Goal: Transaction & Acquisition: Purchase product/service

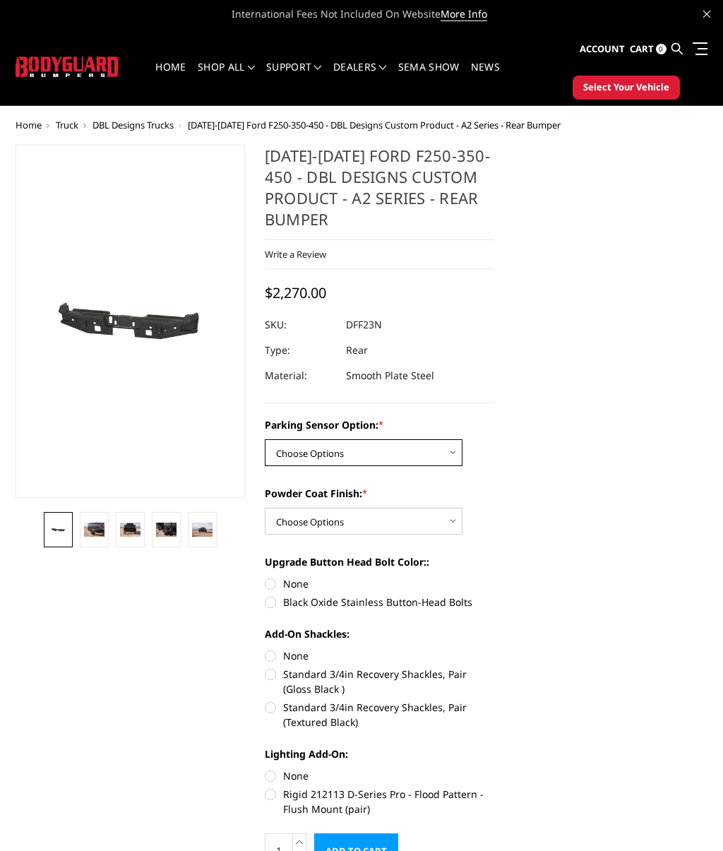
click at [452, 451] on select "Choose Options Yes - With sensor cutouts No - Without sensor cutouts" at bounding box center [364, 452] width 198 height 27
select select "564"
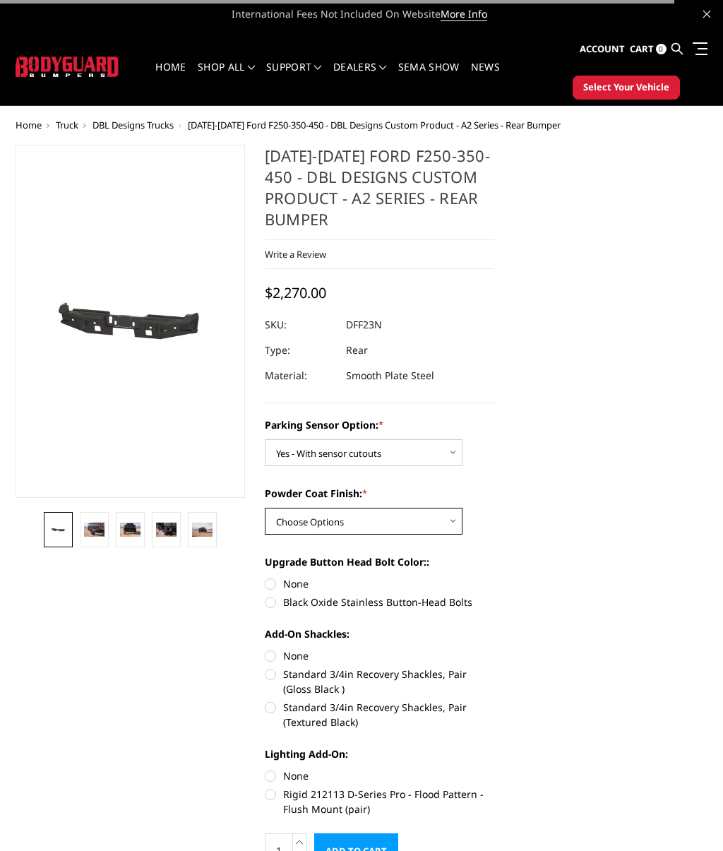
click at [457, 521] on select "Choose Options Bare metal (included) Texture black powder coat" at bounding box center [364, 521] width 198 height 27
select select "549"
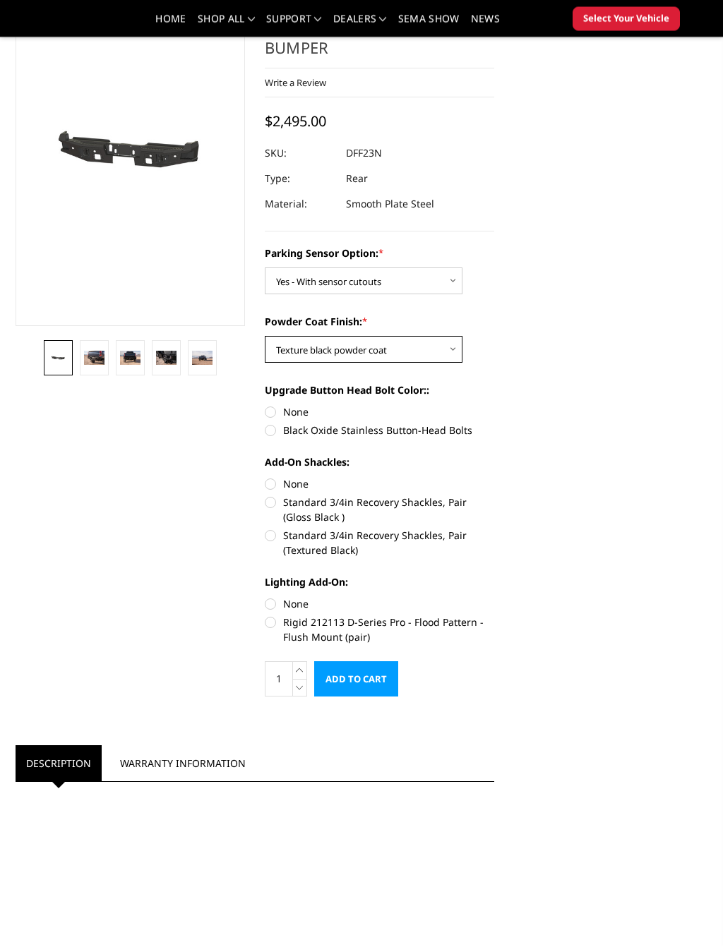
scroll to position [128, 0]
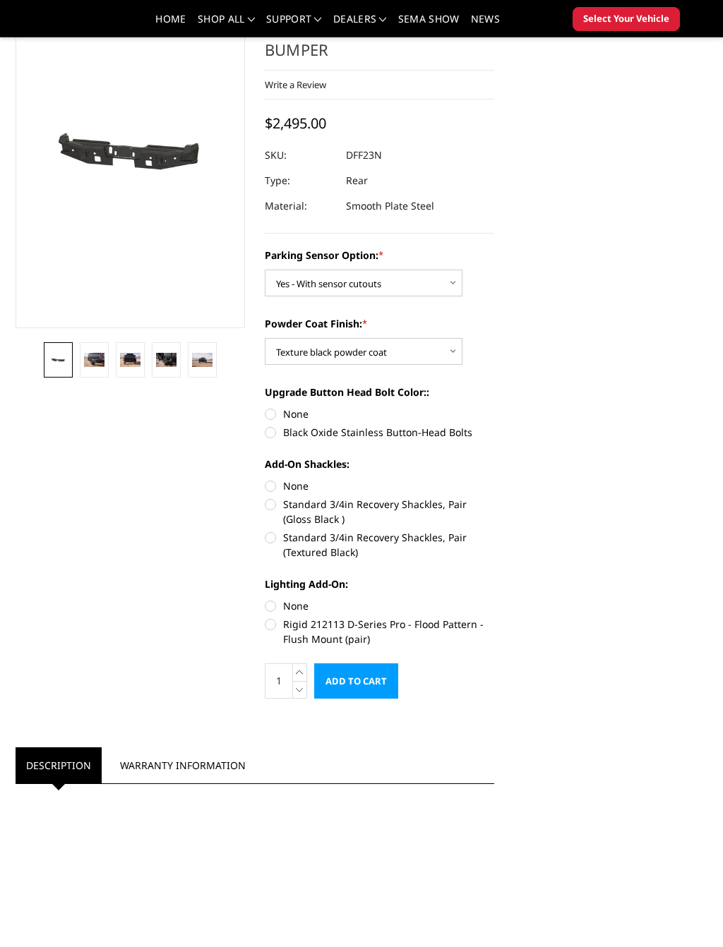
click at [265, 433] on label "Black Oxide Stainless Button-Head Bolts" at bounding box center [379, 432] width 229 height 15
click at [494, 407] on input "Black Oxide Stainless Button-Head Bolts" at bounding box center [494, 407] width 1 height 1
radio input "true"
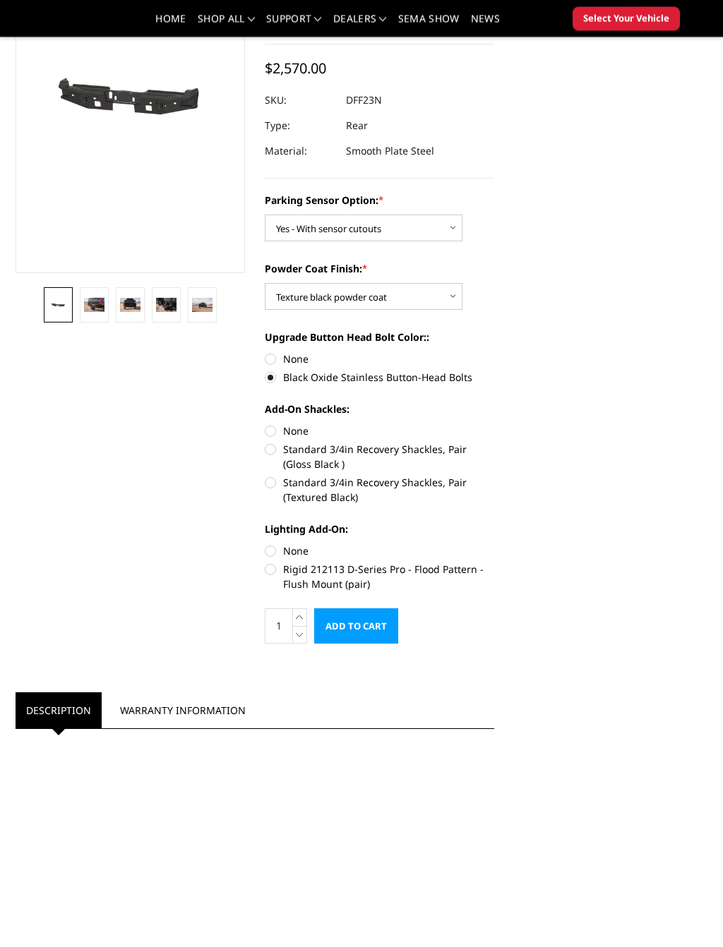
scroll to position [184, 0]
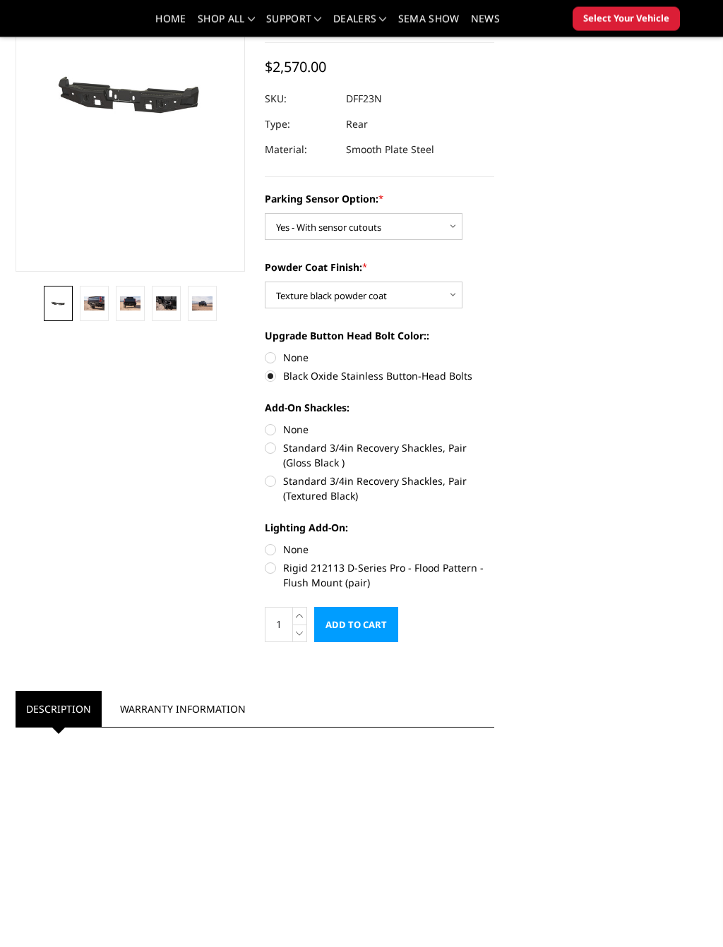
click at [265, 479] on label "Standard 3/4in Recovery Shackles, Pair (Textured Black)" at bounding box center [379, 489] width 229 height 30
click at [494, 442] on input "Standard 3/4in Recovery Shackles, Pair (Textured Black)" at bounding box center [494, 441] width 1 height 1
radio input "true"
click at [268, 561] on label "Rigid 212113 D-Series Pro - Flood Pattern - Flush Mount (pair)" at bounding box center [379, 576] width 229 height 30
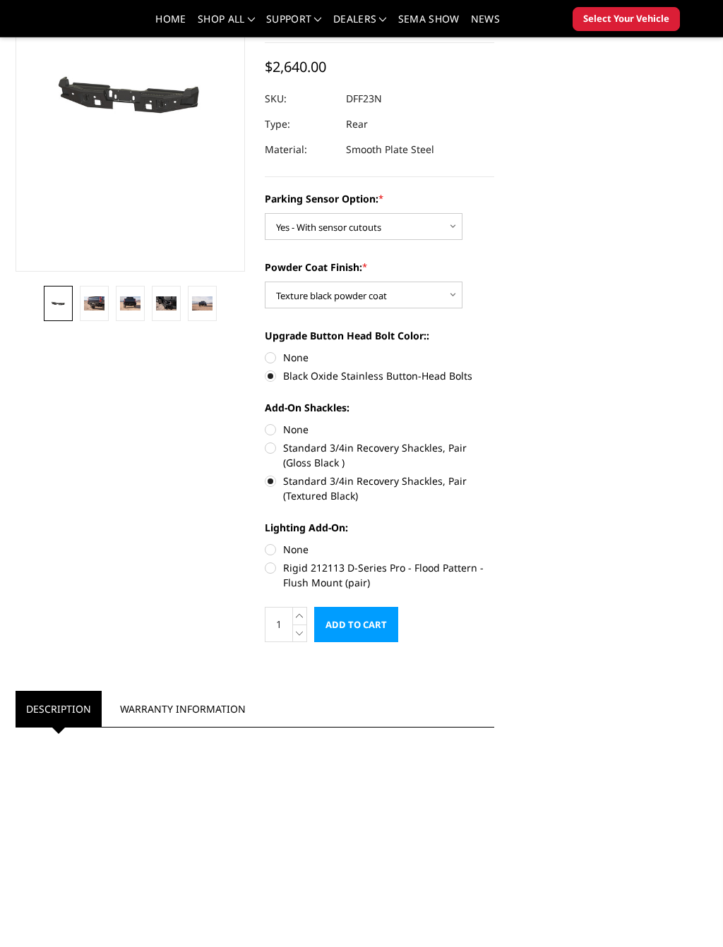
click at [494, 543] on input "Rigid 212113 D-Series Pro - Flood Pattern - Flush Mount (pair)" at bounding box center [494, 542] width 1 height 1
radio input "true"
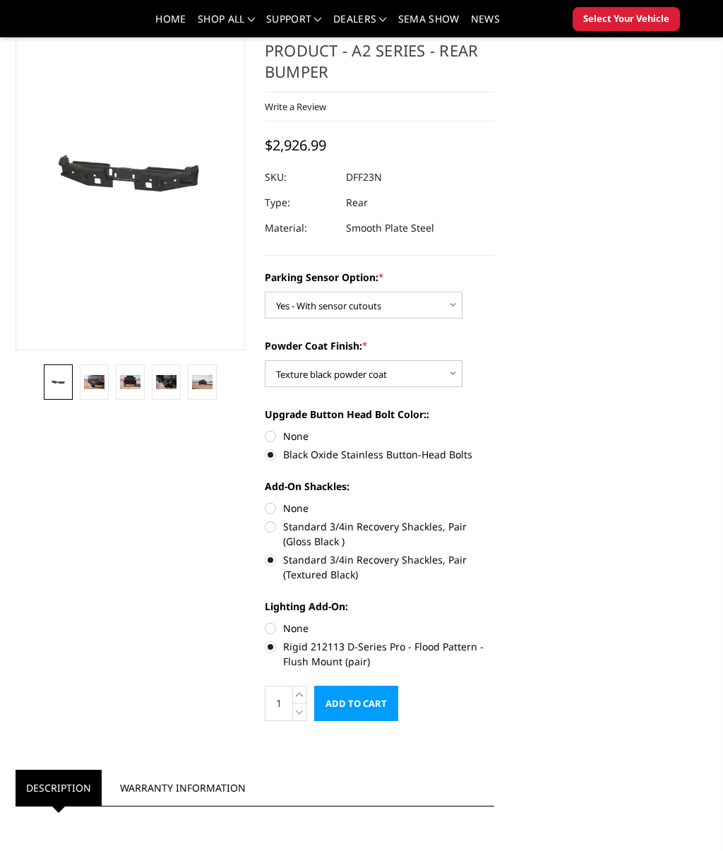
scroll to position [95, 0]
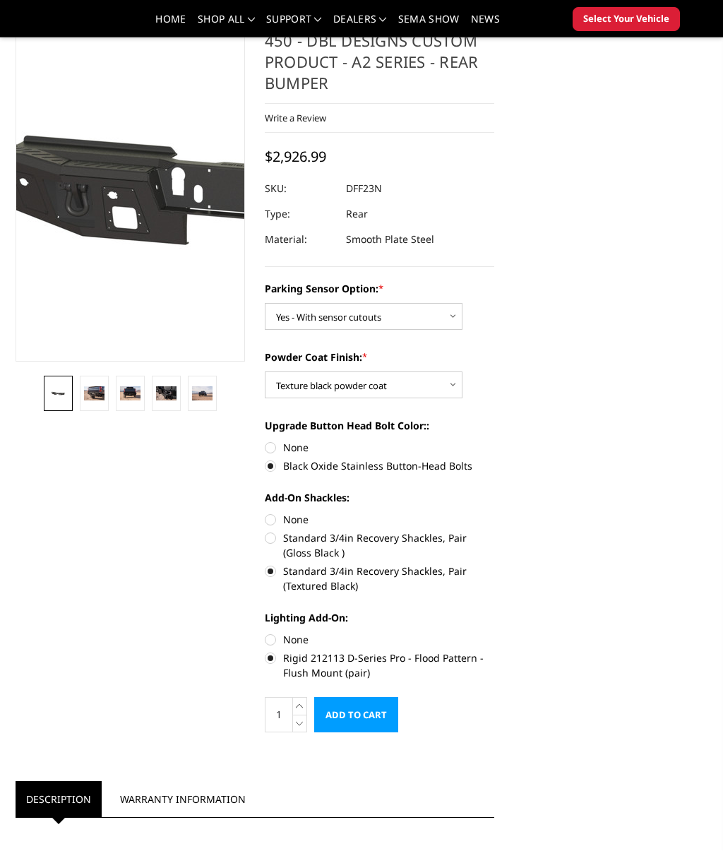
click at [87, 174] on img at bounding box center [259, 188] width 904 height 430
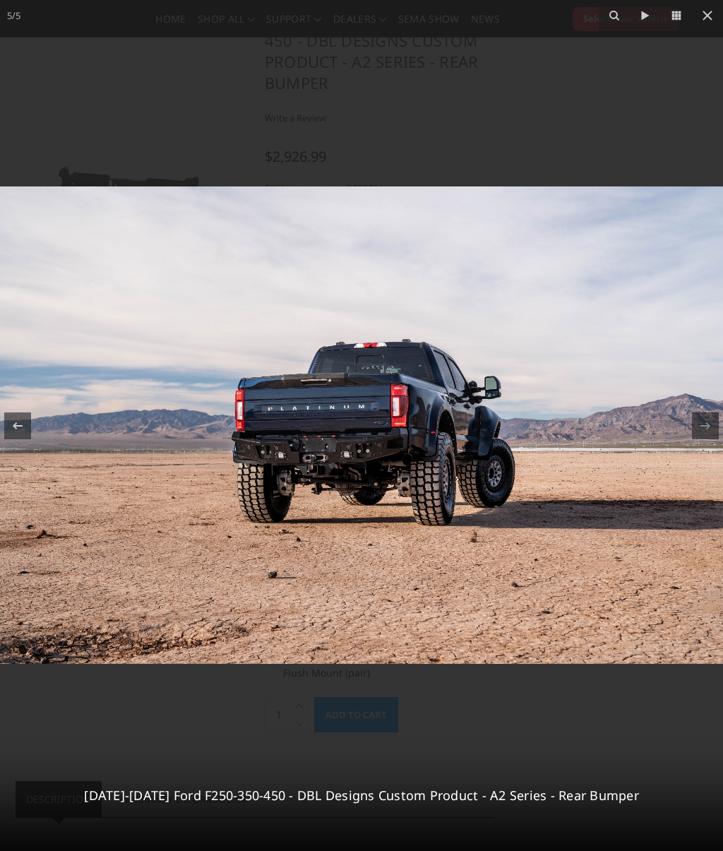
click at [716, 30] on button at bounding box center [707, 15] width 31 height 31
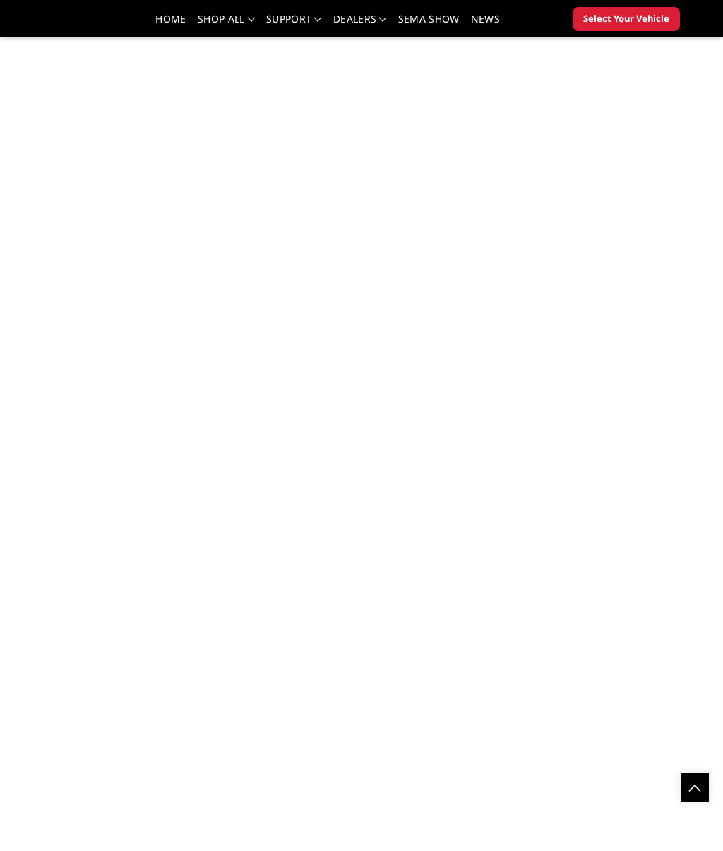
scroll to position [1534, 0]
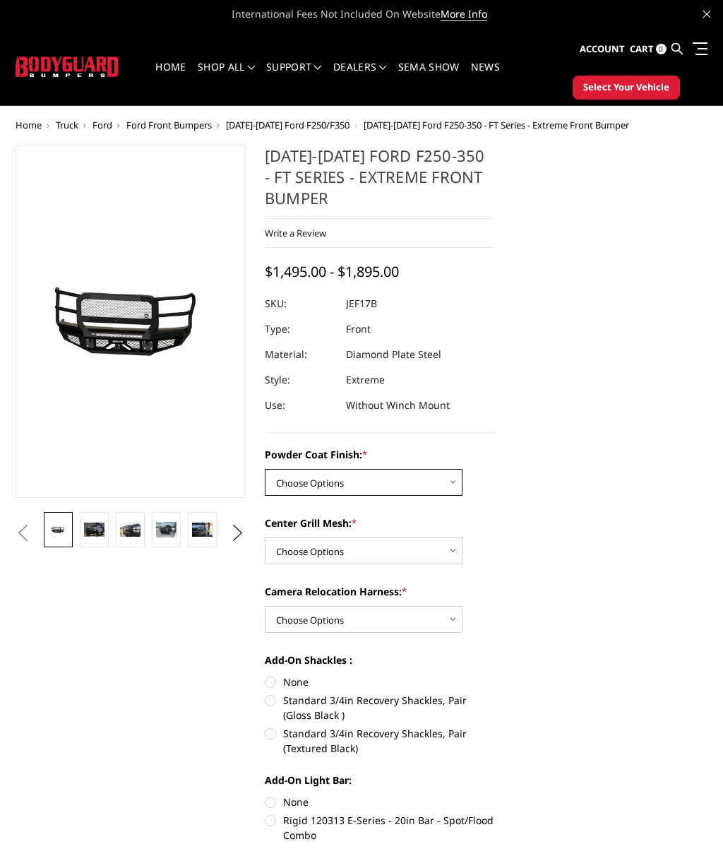
click at [452, 478] on select "Choose Options Bare Metal Gloss Black Powder Coat Textured Black Powder Coat" at bounding box center [364, 482] width 198 height 27
select select "3222"
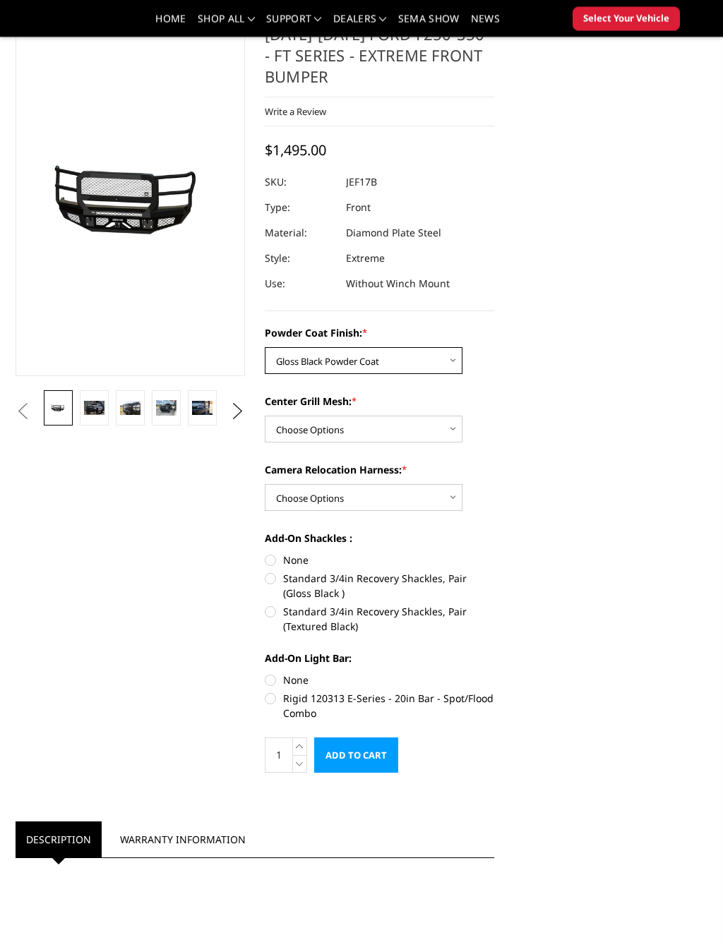
scroll to position [80, 0]
click at [449, 429] on select "Choose Options WITH Expanded Metal in Center Grill WITHOUT Expanded Metal in Ce…" at bounding box center [364, 429] width 198 height 27
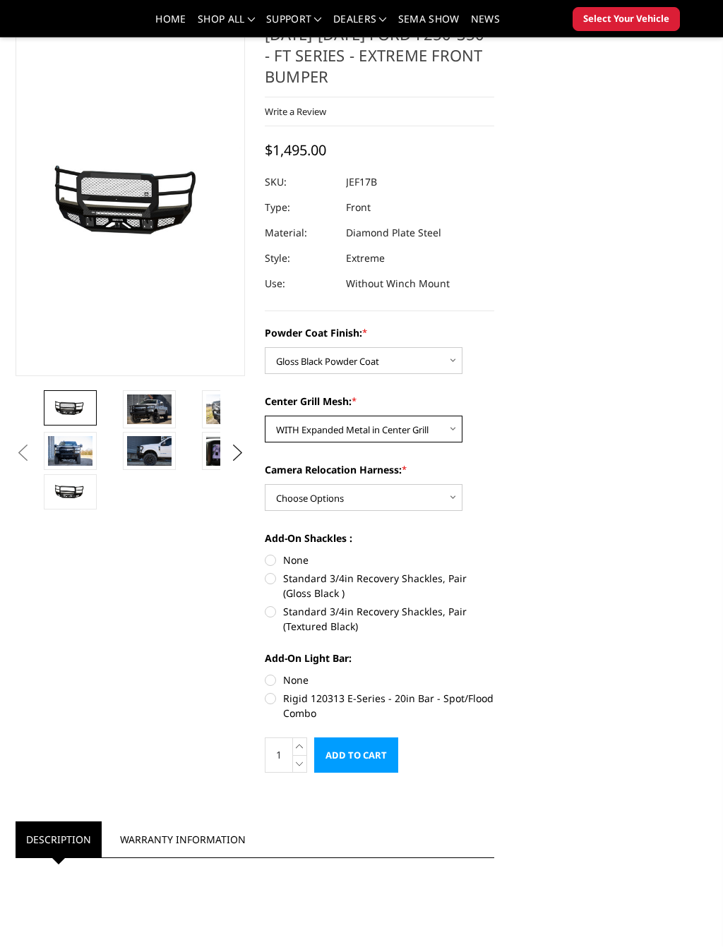
click at [459, 430] on select "Choose Options WITH Expanded Metal in Center Grill WITHOUT Expanded Metal in Ce…" at bounding box center [364, 429] width 198 height 27
click at [54, 403] on img at bounding box center [70, 407] width 44 height 21
click at [53, 485] on img at bounding box center [70, 487] width 44 height 21
click at [53, 413] on img at bounding box center [70, 407] width 44 height 21
click at [459, 432] on select "Choose Options WITH Expanded Metal in Center Grill WITHOUT Expanded Metal in Ce…" at bounding box center [364, 429] width 198 height 27
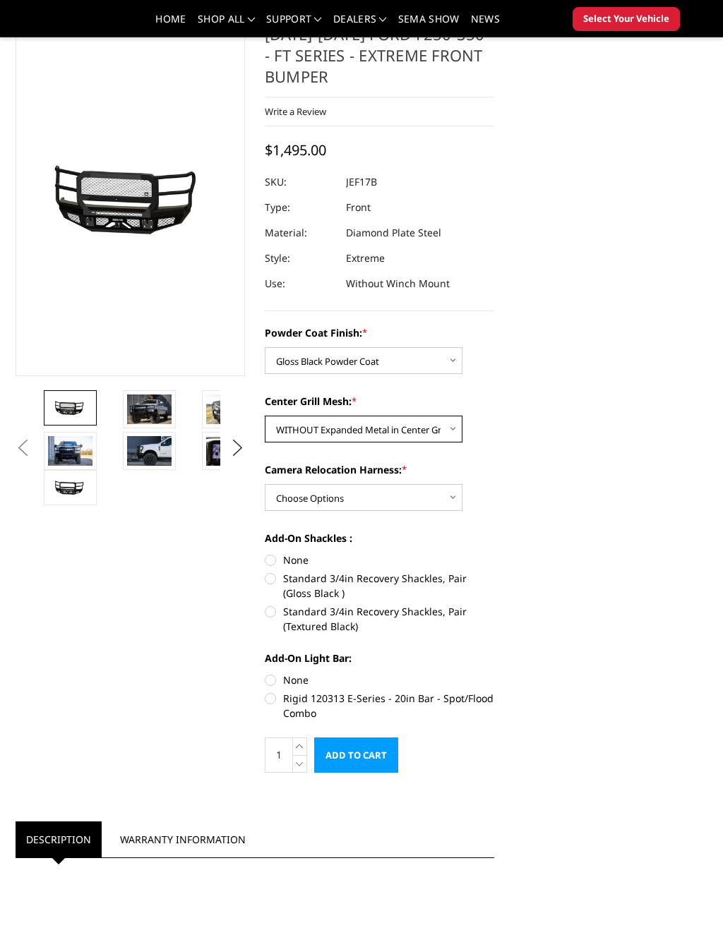
select select "3224"
click at [461, 496] on select "Choose Options WITH Camera Relocation Harness WITHOUT Camera Relocation Harness" at bounding box center [364, 497] width 198 height 27
click at [453, 501] on select "Choose Options WITH Camera Relocation Harness WITHOUT Camera Relocation Harness" at bounding box center [364, 497] width 198 height 27
select select "3227"
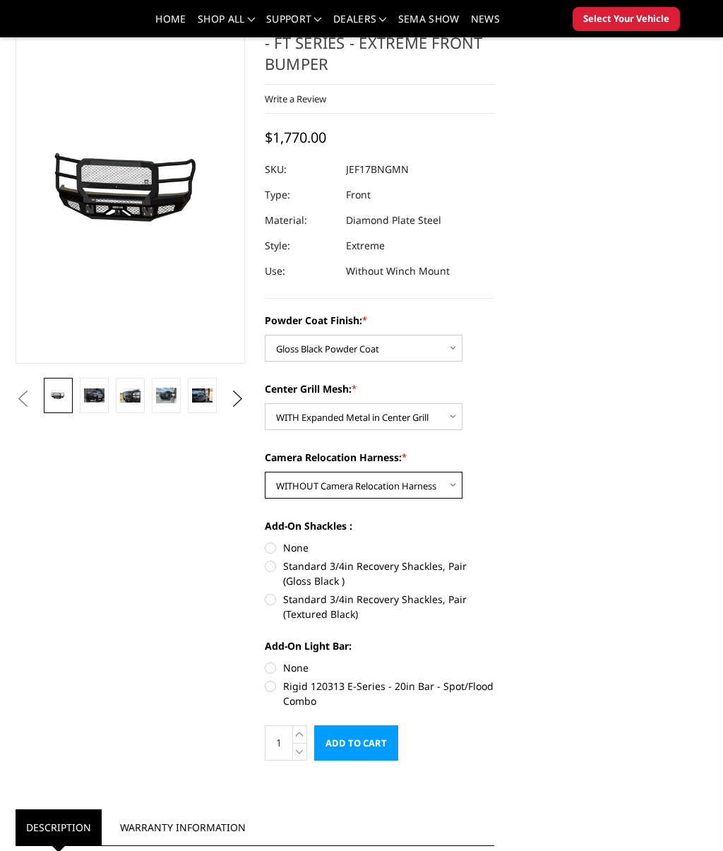
scroll to position [92, 0]
click at [96, 395] on img at bounding box center [94, 395] width 20 height 13
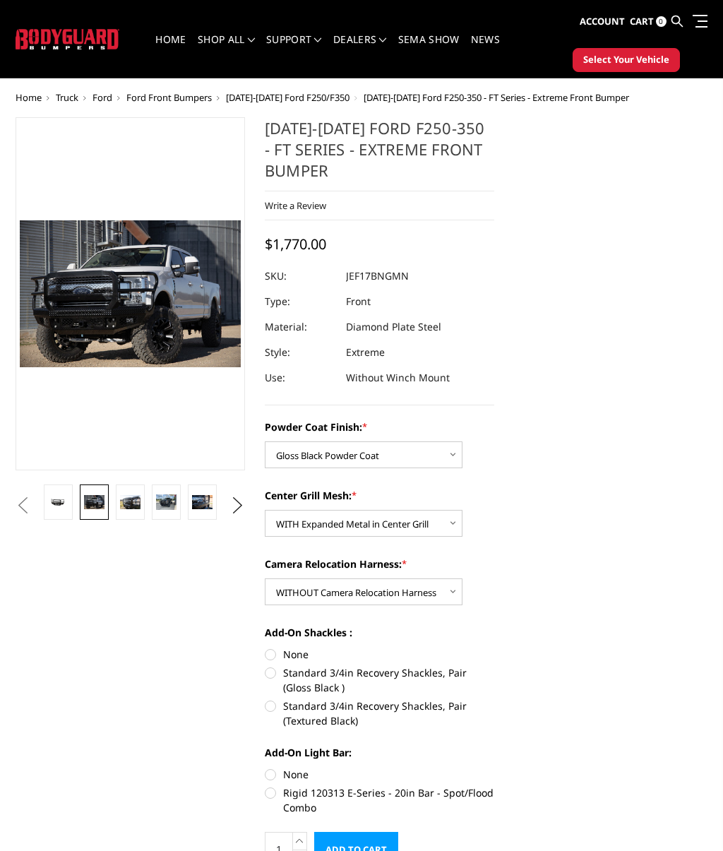
scroll to position [25, 0]
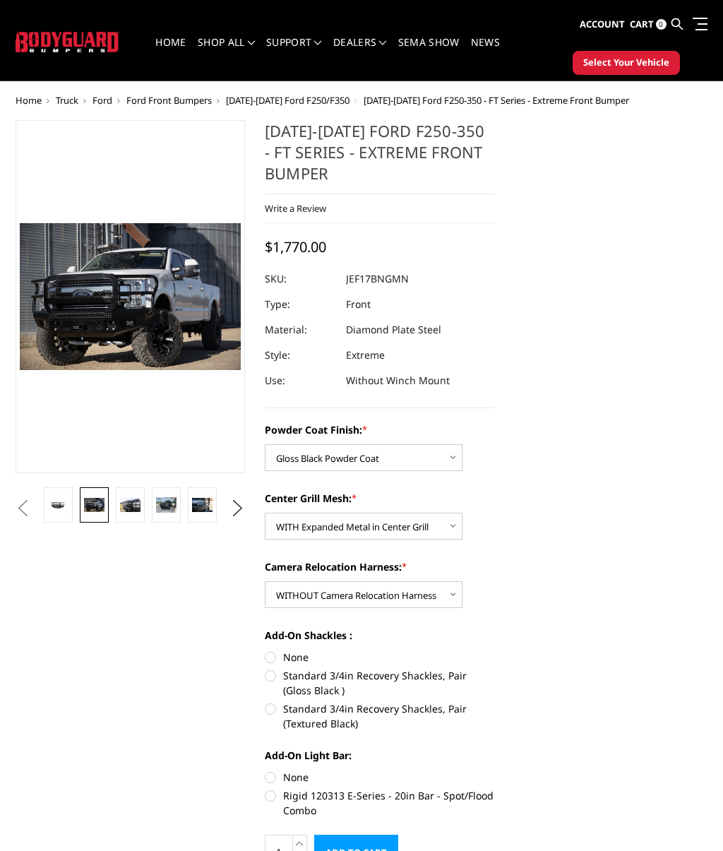
click at [120, 503] on img at bounding box center [130, 504] width 20 height 13
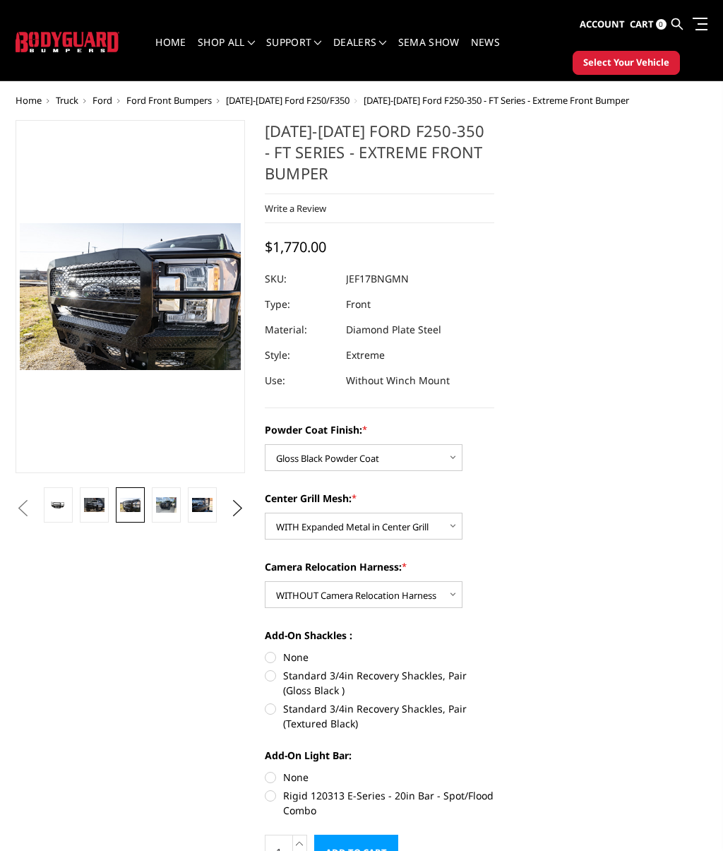
click at [153, 503] on link at bounding box center [166, 504] width 29 height 35
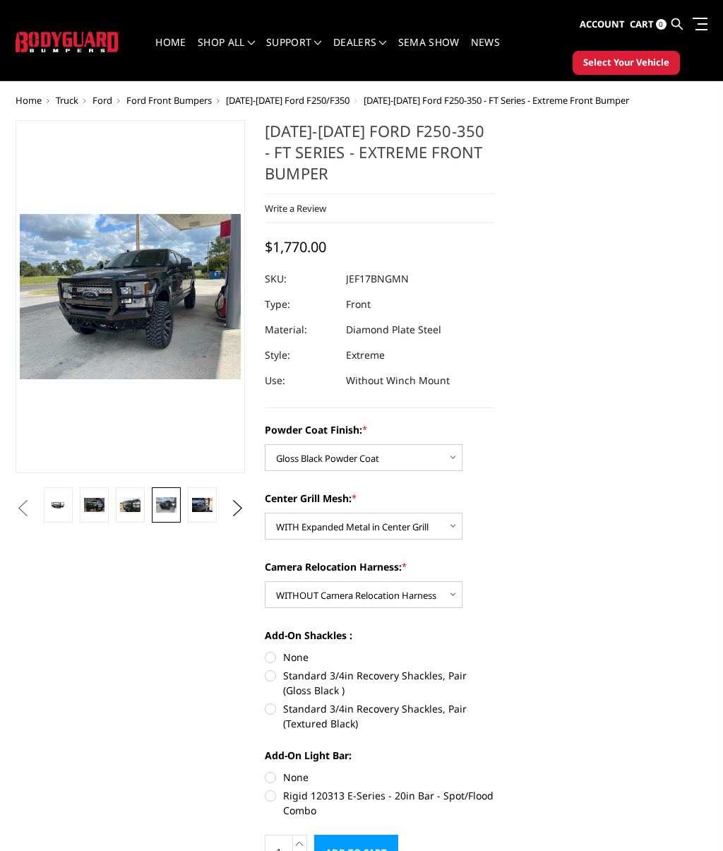
click at [194, 502] on img at bounding box center [202, 504] width 20 height 13
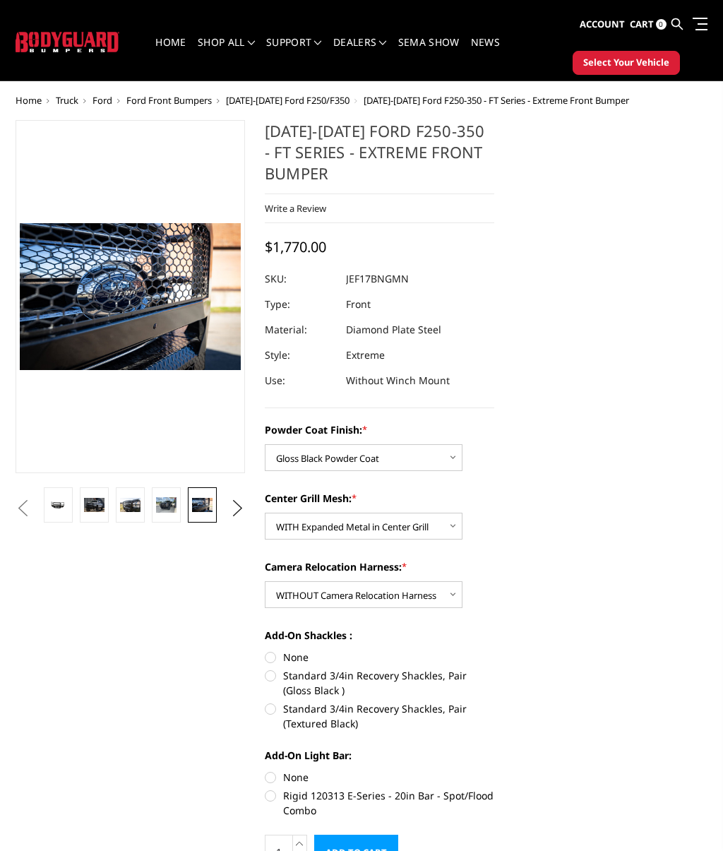
click at [234, 505] on button "Next" at bounding box center [237, 508] width 21 height 21
click at [205, 509] on img at bounding box center [202, 504] width 20 height 13
